Goal: Information Seeking & Learning: Learn about a topic

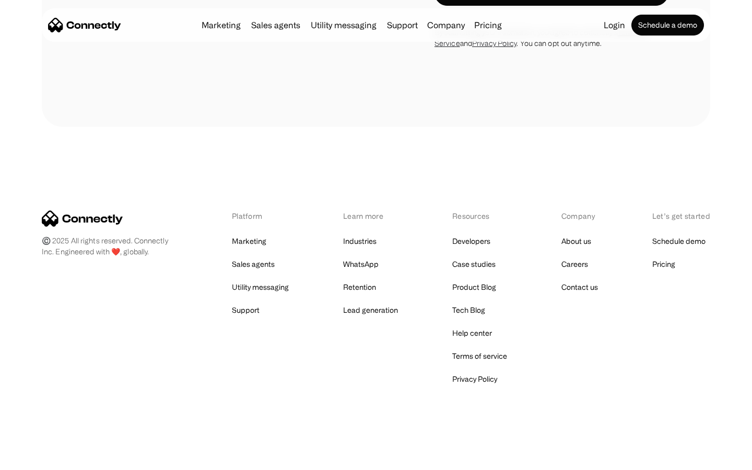
scroll to position [1766, 0]
